Goal: Information Seeking & Learning: Learn about a topic

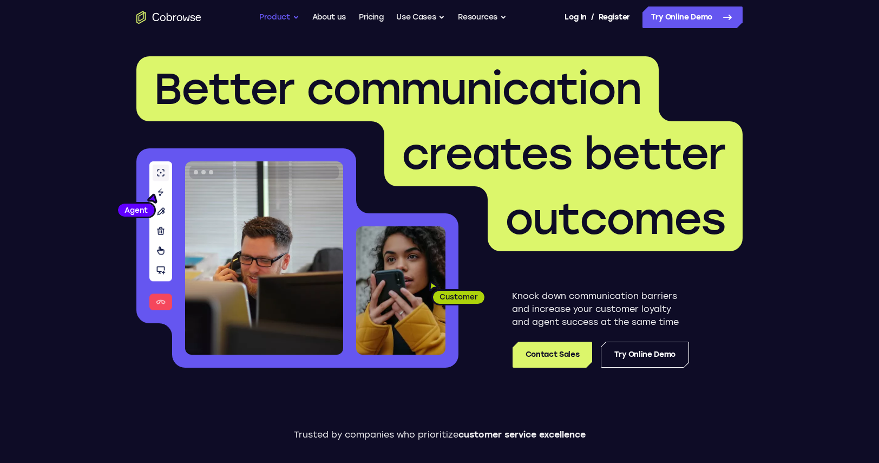
click at [290, 17] on button "Product" at bounding box center [279, 17] width 40 height 22
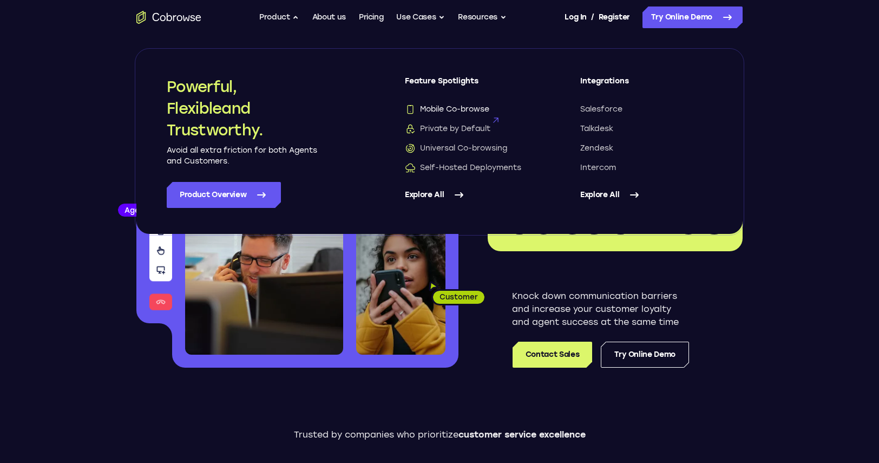
click at [456, 107] on span "Mobile Co-browse" at bounding box center [447, 109] width 84 height 11
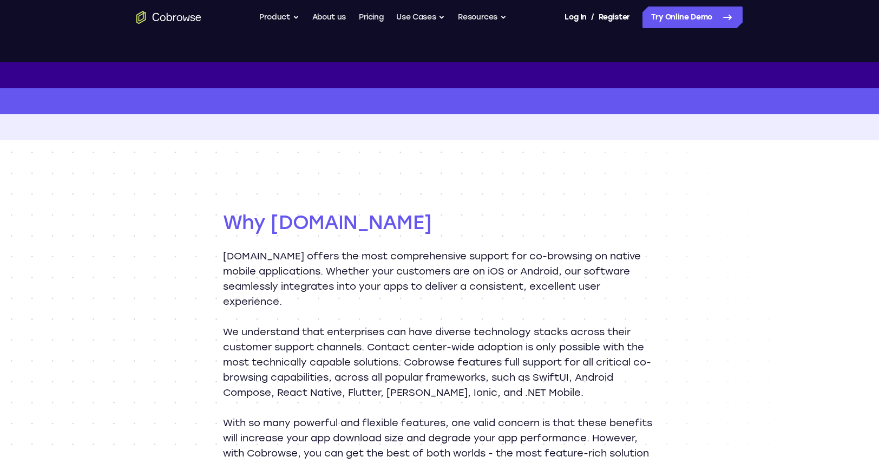
scroll to position [1022, 0]
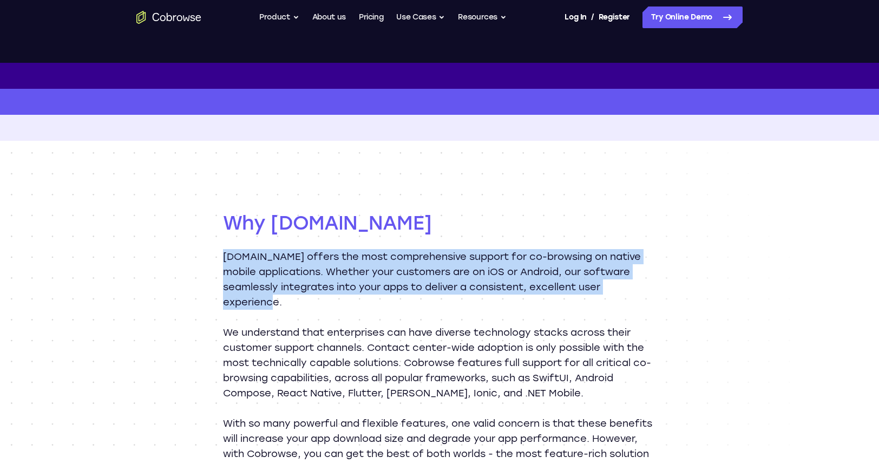
drag, startPoint x: 226, startPoint y: 256, endPoint x: 319, endPoint y: 287, distance: 98.4
click at [324, 297] on p "Cobrowse.io offers the most comprehensive support for co-browsing on native mob…" at bounding box center [439, 279] width 433 height 61
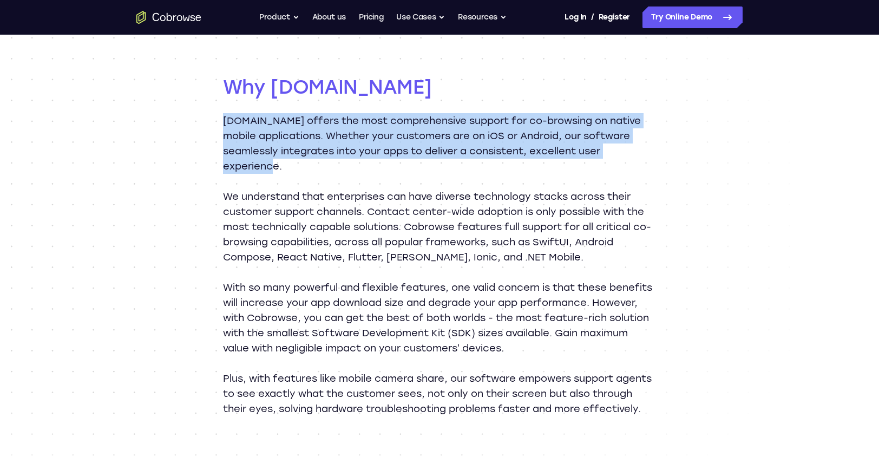
scroll to position [1156, 0]
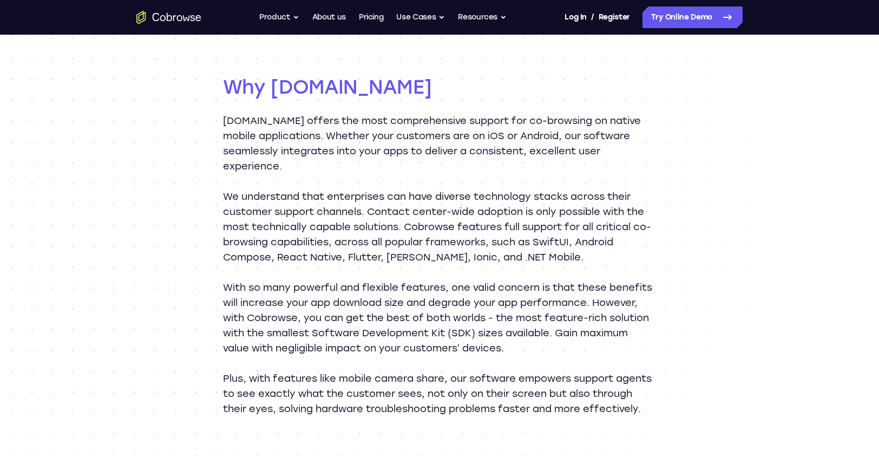
click at [334, 306] on p "With so many powerful and flexible features, one valid concern is that these be…" at bounding box center [439, 318] width 433 height 76
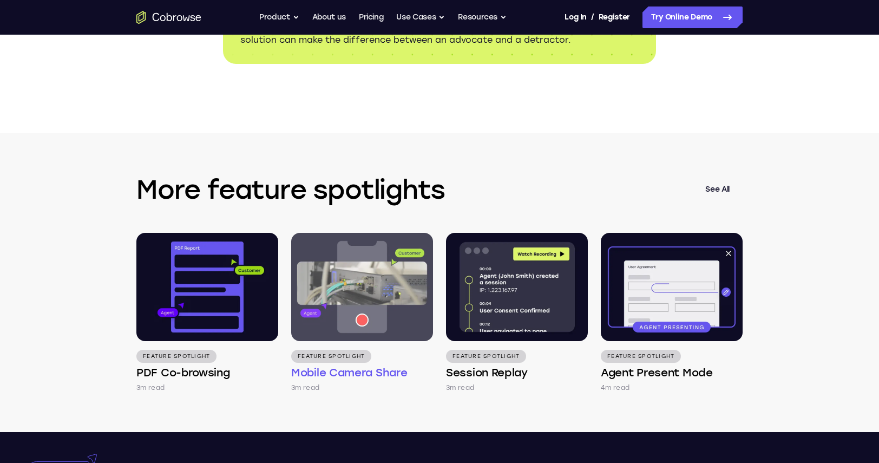
scroll to position [1729, 0]
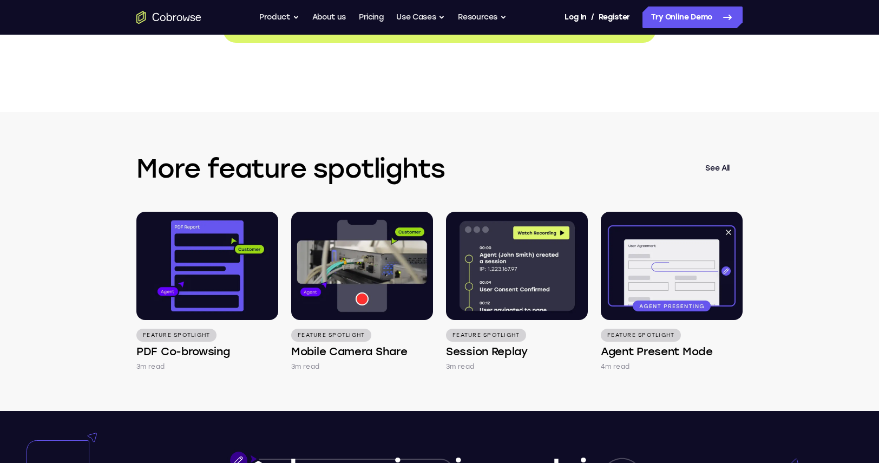
drag, startPoint x: 52, startPoint y: 245, endPoint x: 63, endPoint y: 245, distance: 10.3
click at [51, 245] on div "More feature spotlights See All Feature Spotlight PDF Co-browsing 3m read Featu…" at bounding box center [439, 261] width 879 height 299
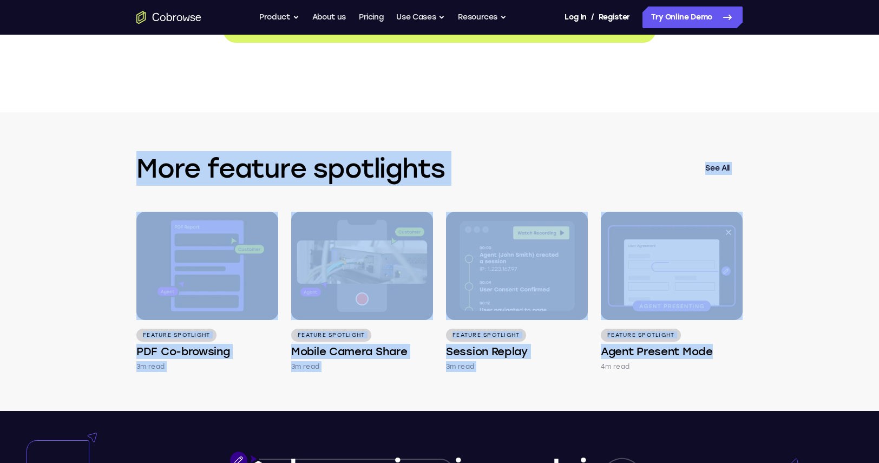
drag, startPoint x: 142, startPoint y: 181, endPoint x: 752, endPoint y: 357, distance: 634.9
click at [775, 369] on div "More feature spotlights See All Feature Spotlight PDF Co-browsing 3m read Featu…" at bounding box center [439, 261] width 693 height 299
click at [295, 170] on h3 "More feature spotlights" at bounding box center [414, 168] width 556 height 35
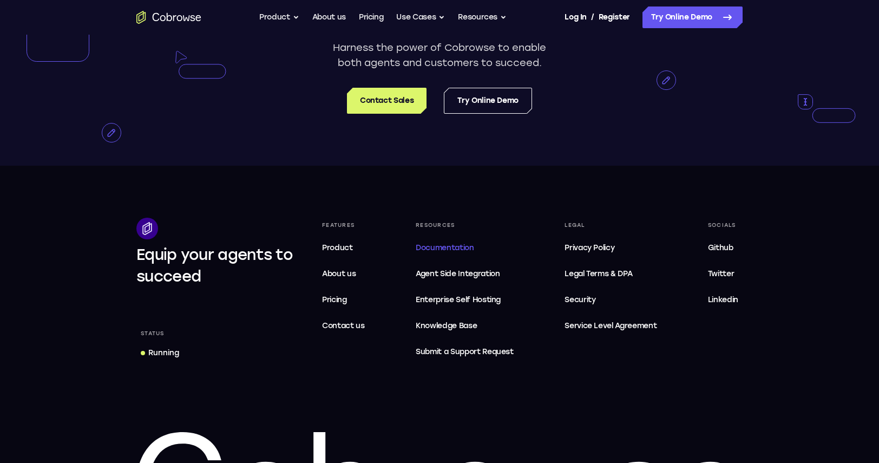
scroll to position [2202, 0]
click at [451, 280] on span "Agent Side Integration" at bounding box center [465, 273] width 98 height 13
